Goal: Check status: Check status

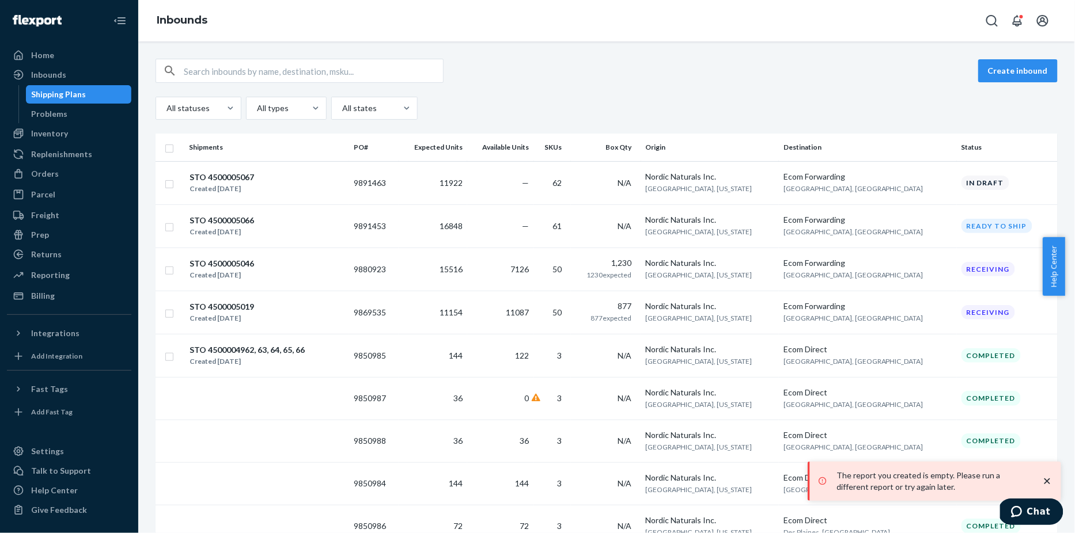
click at [1048, 478] on icon "close toast" at bounding box center [1048, 482] width 12 height 12
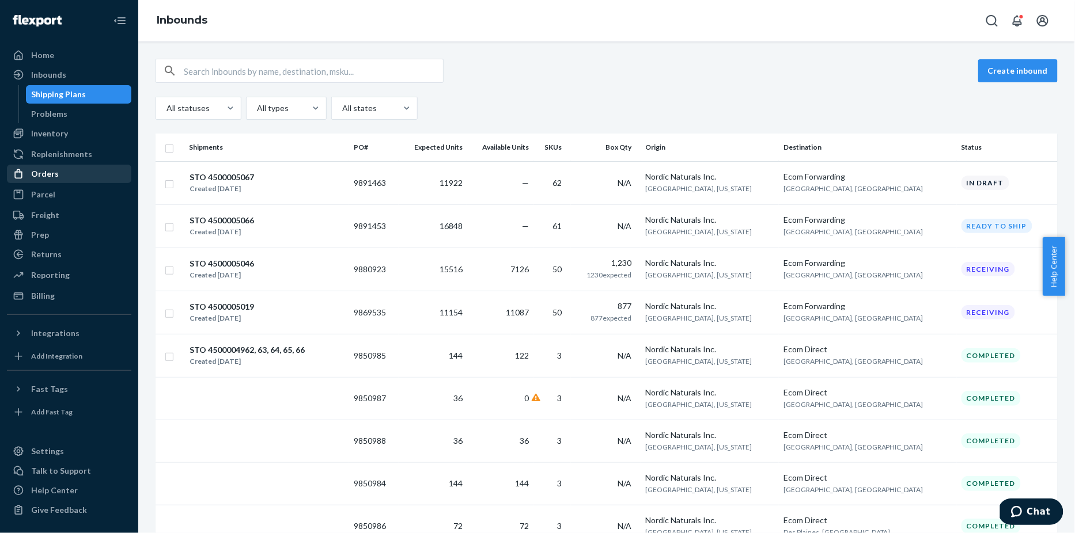
click at [65, 171] on div "Orders" at bounding box center [69, 174] width 122 height 16
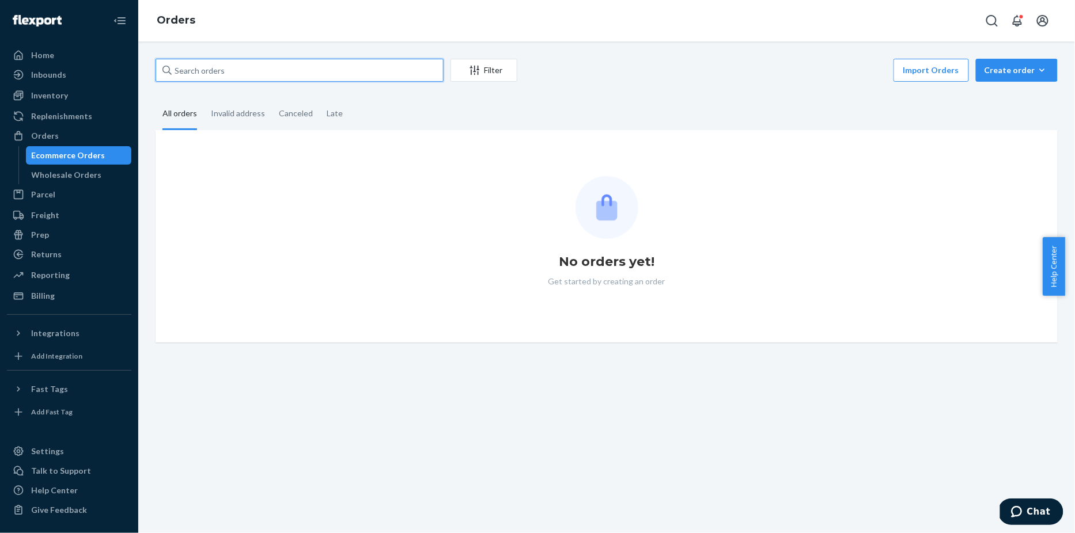
click at [226, 65] on input "text" at bounding box center [300, 70] width 288 height 23
paste input "BJX8JLMFXL"
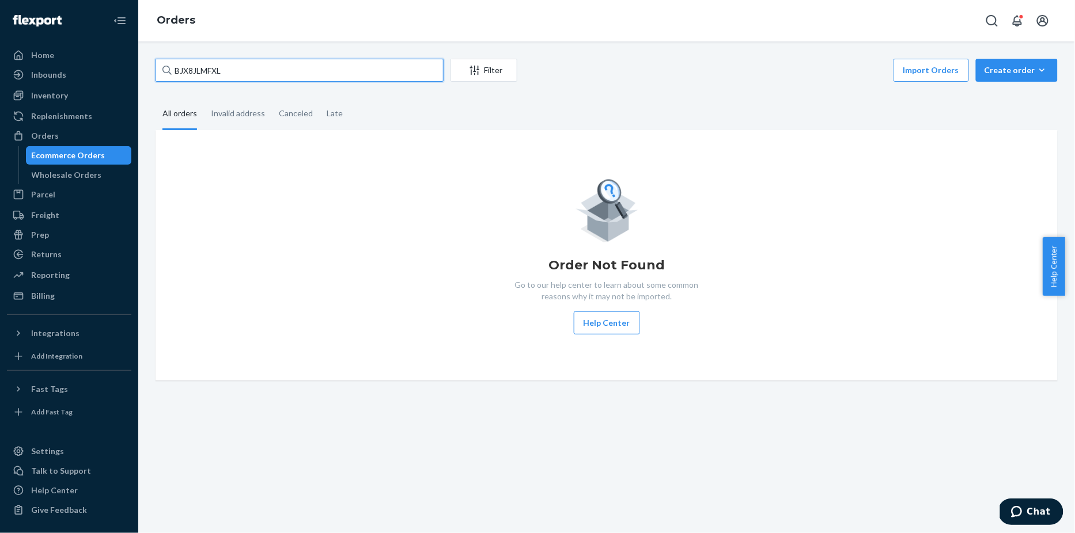
type input "BJX8JLMFXL"
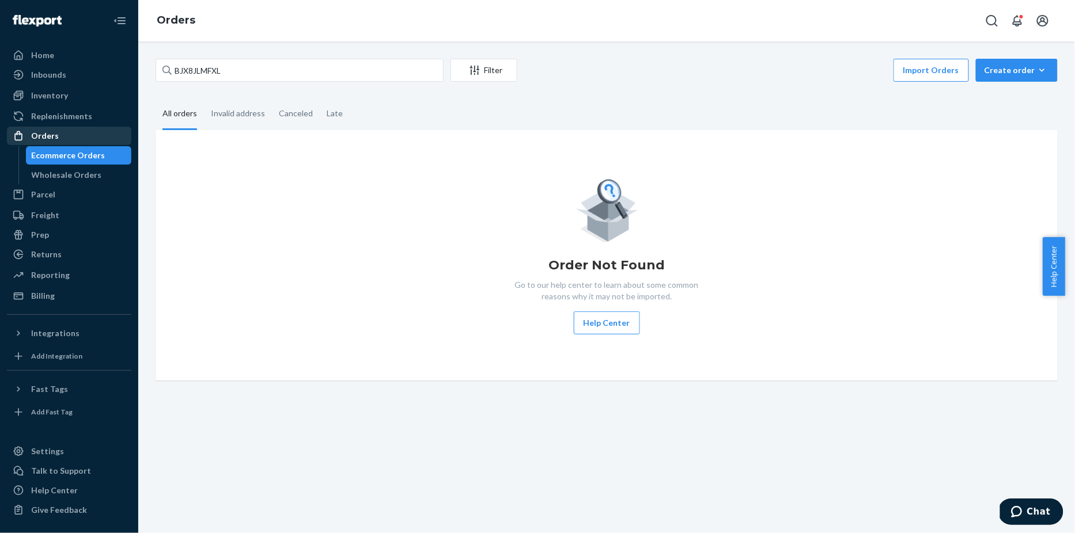
click at [43, 133] on div "Orders" at bounding box center [45, 136] width 28 height 12
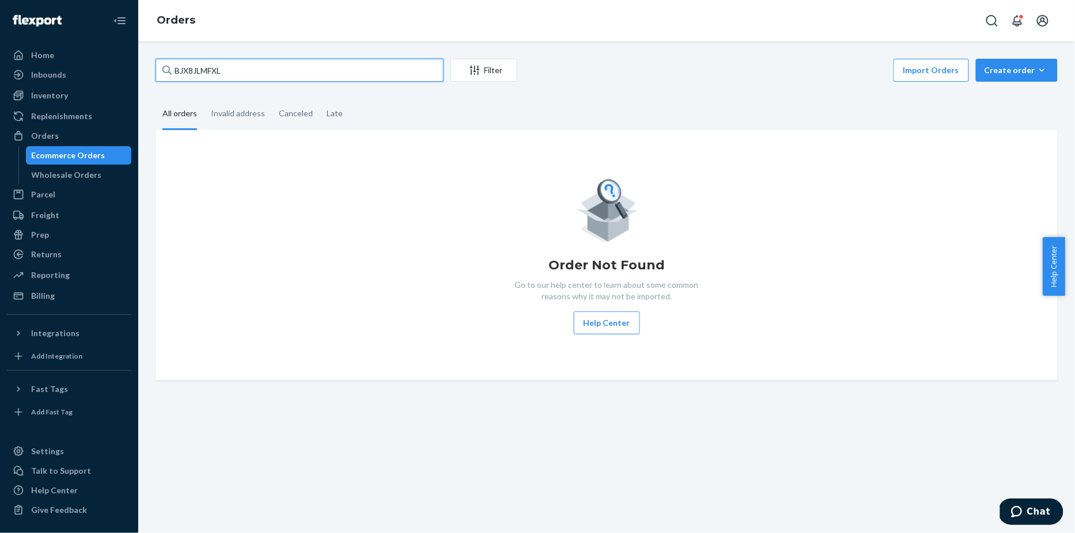
click at [276, 69] on input "BJX8JLMFXL" at bounding box center [300, 70] width 288 height 23
drag, startPoint x: 276, startPoint y: 69, endPoint x: 117, endPoint y: 65, distance: 159.1
click at [117, 65] on div "Home Inbounds Shipping Plans Problems Inventory Products Replenishments Orders …" at bounding box center [537, 266] width 1075 height 533
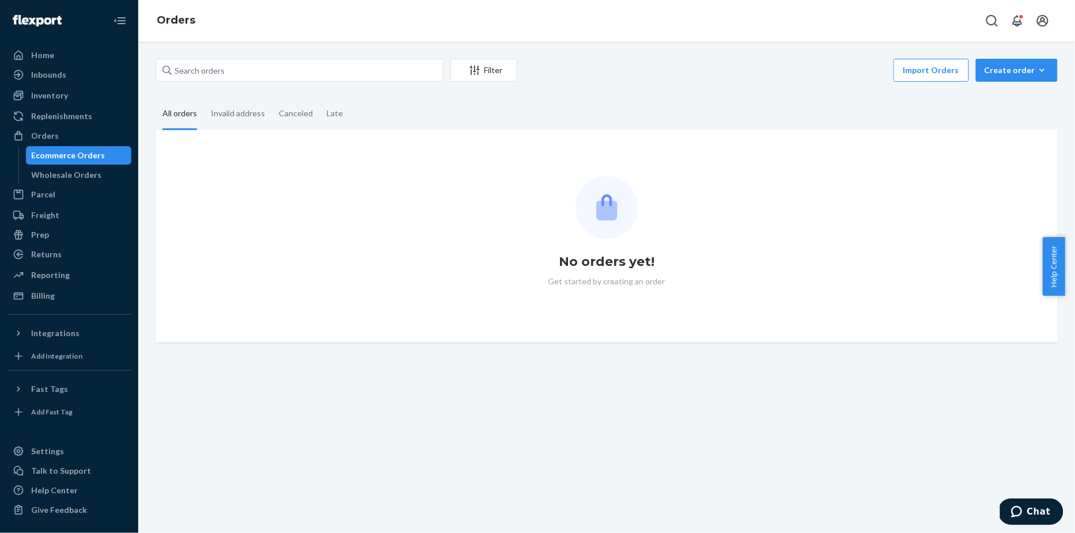
click at [69, 158] on div "Ecommerce Orders" at bounding box center [69, 156] width 74 height 12
